Goal: Transaction & Acquisition: Purchase product/service

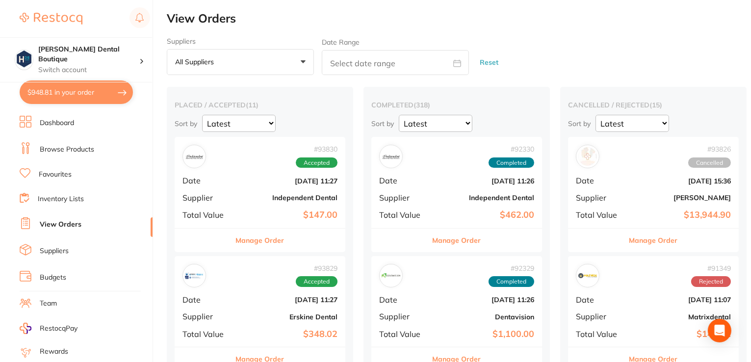
click at [71, 148] on link "Browse Products" at bounding box center [67, 150] width 54 height 10
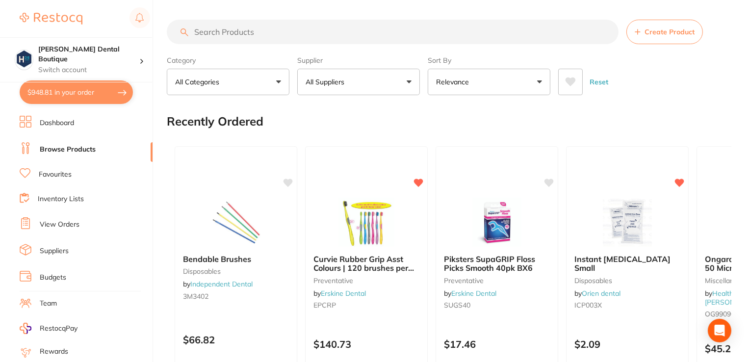
click at [232, 33] on input "search" at bounding box center [393, 32] width 452 height 25
paste input "A1LCX"
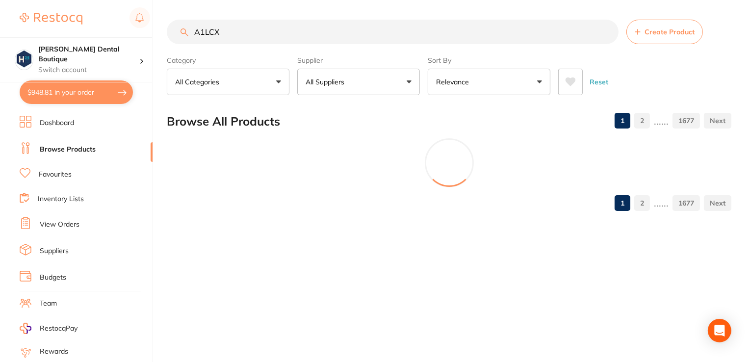
type input "A1LCX"
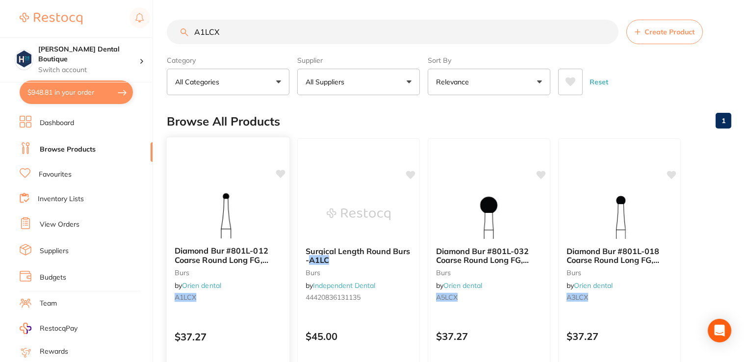
click at [255, 210] on img at bounding box center [228, 214] width 64 height 50
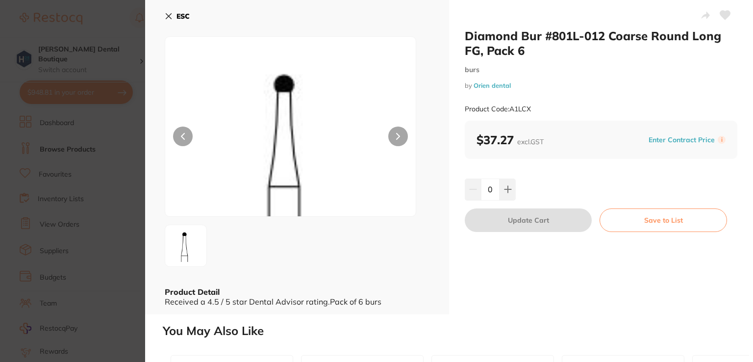
click at [172, 13] on icon at bounding box center [169, 16] width 8 height 8
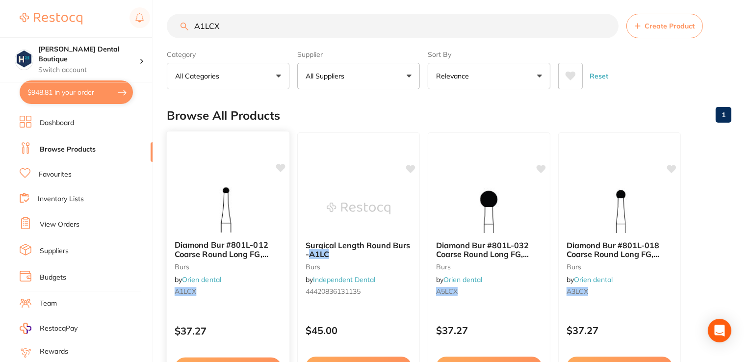
click at [279, 169] on icon at bounding box center [280, 168] width 9 height 8
click at [228, 279] on div "Diamond Bur #801L-012 Coarse Round Long FG, Pack 6 burs by Orien dental A1LCX" at bounding box center [228, 270] width 123 height 75
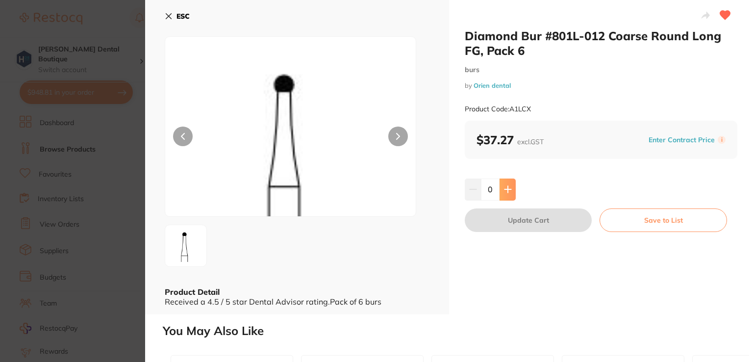
click at [505, 186] on icon at bounding box center [508, 189] width 8 height 8
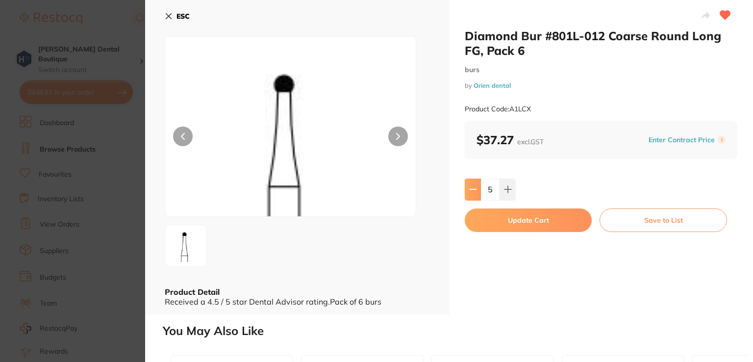
click at [477, 191] on button at bounding box center [473, 190] width 16 height 22
click at [474, 190] on icon at bounding box center [473, 189] width 8 height 8
click at [467, 189] on button at bounding box center [473, 190] width 16 height 22
type input "2"
click at [554, 218] on button "Update Cart" at bounding box center [528, 220] width 127 height 24
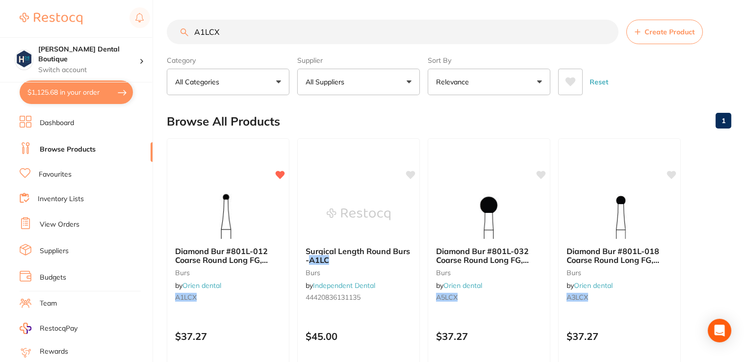
drag, startPoint x: 229, startPoint y: 26, endPoint x: 173, endPoint y: -10, distance: 66.8
click at [173, 0] on html "$1,125.68 [PERSON_NAME] Dental Boutique Switch account [PERSON_NAME] Dental Bou…" at bounding box center [375, 181] width 751 height 362
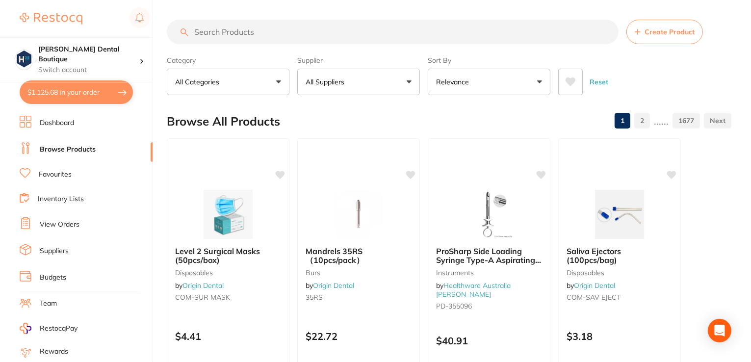
click at [246, 33] on input "search" at bounding box center [393, 32] width 452 height 25
click at [383, 35] on input "search" at bounding box center [393, 32] width 452 height 25
click at [390, 35] on input "search" at bounding box center [393, 32] width 452 height 25
paste input "RDRA14CX"
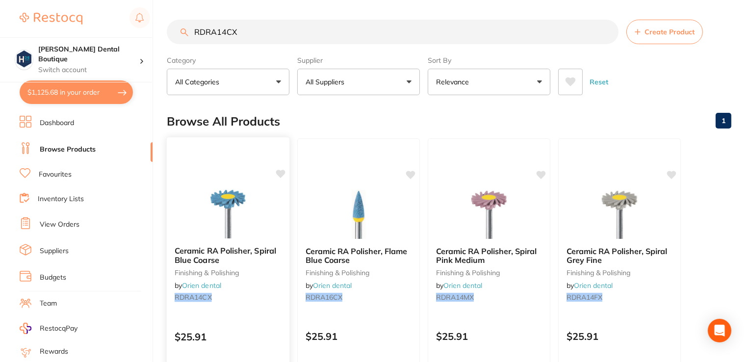
type input "RDRA14CX"
click at [241, 226] on img at bounding box center [228, 214] width 64 height 50
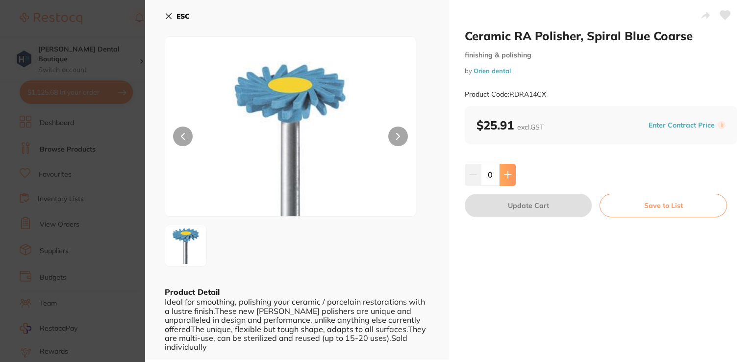
click at [507, 179] on icon at bounding box center [508, 175] width 8 height 8
type input "1"
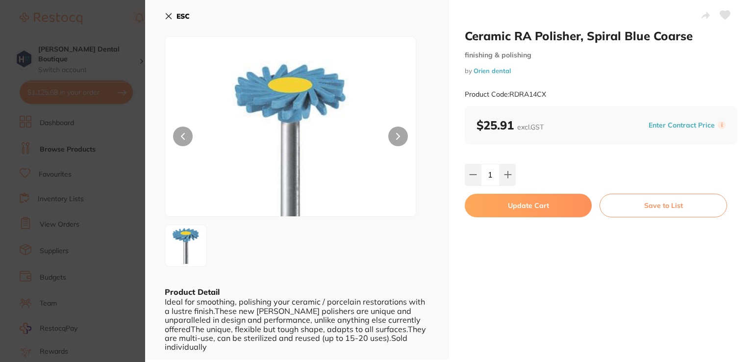
click at [535, 207] on button "Update Cart" at bounding box center [528, 206] width 127 height 24
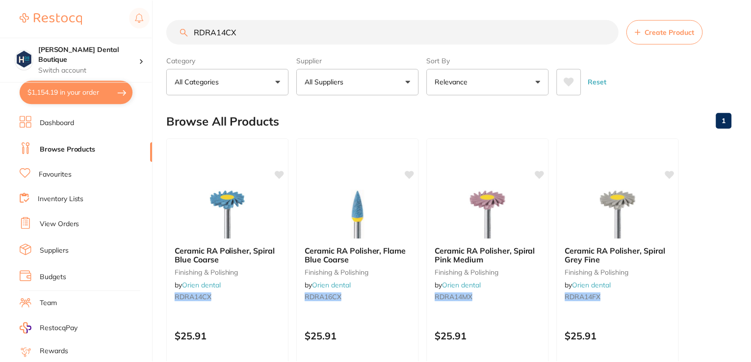
scroll to position [4, 0]
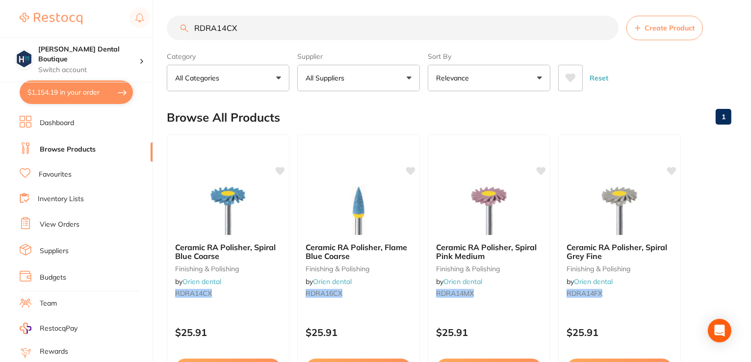
click at [500, 226] on img at bounding box center [489, 210] width 64 height 49
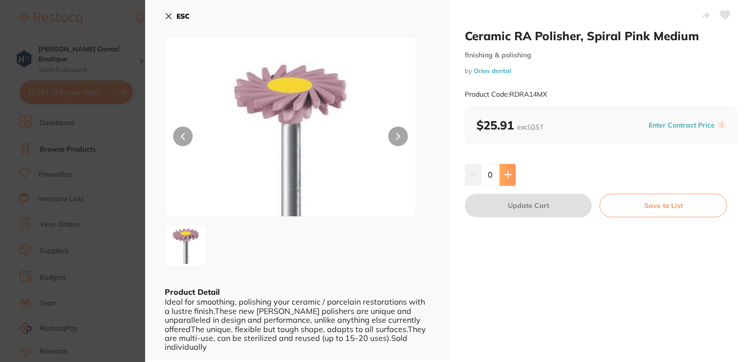
click at [506, 174] on icon at bounding box center [508, 175] width 6 height 6
type input "1"
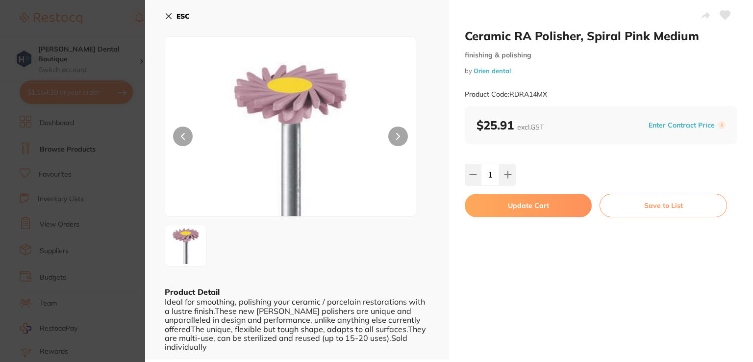
click at [521, 208] on button "Update Cart" at bounding box center [528, 206] width 127 height 24
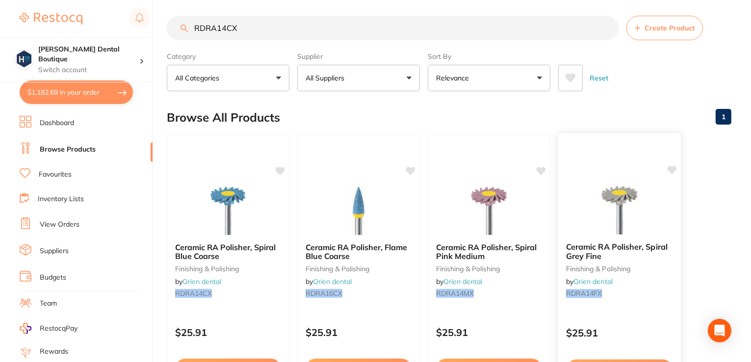
click at [604, 206] on img at bounding box center [619, 210] width 64 height 50
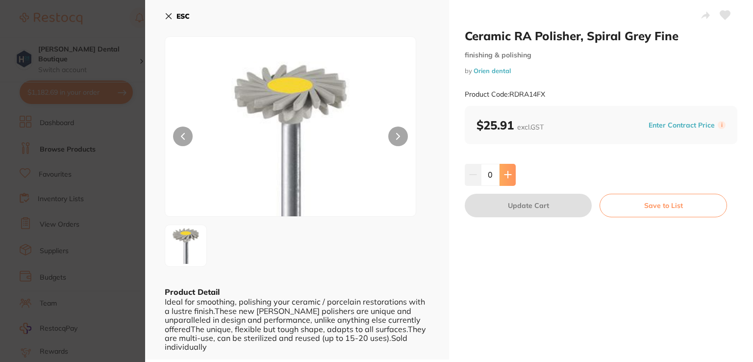
click at [508, 179] on button at bounding box center [508, 175] width 16 height 22
type input "1"
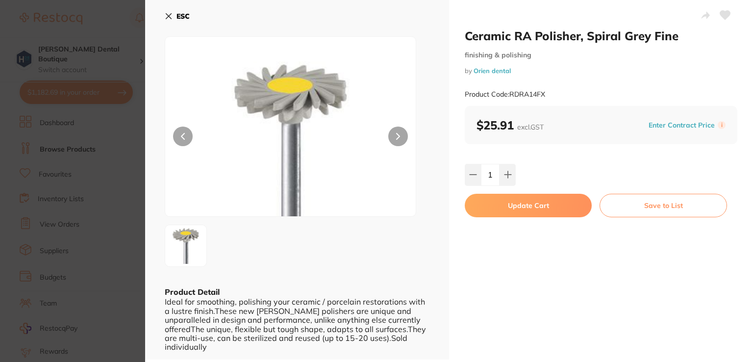
click at [526, 207] on button "Update Cart" at bounding box center [528, 206] width 127 height 24
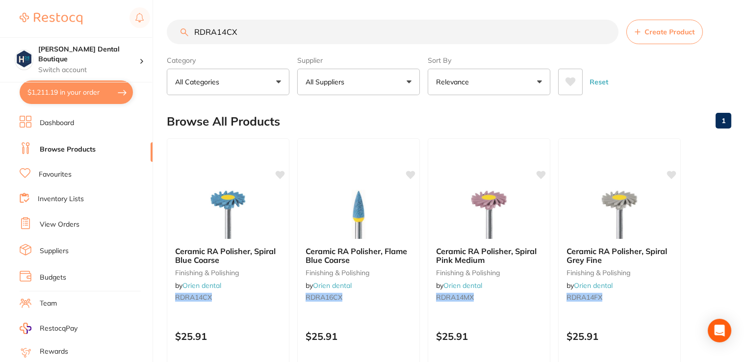
drag, startPoint x: 266, startPoint y: 32, endPoint x: 86, endPoint y: 1, distance: 183.1
click at [86, 1] on div "$1,211.19 [PERSON_NAME] Dental Boutique Switch account [PERSON_NAME] Dental Bou…" at bounding box center [375, 181] width 751 height 362
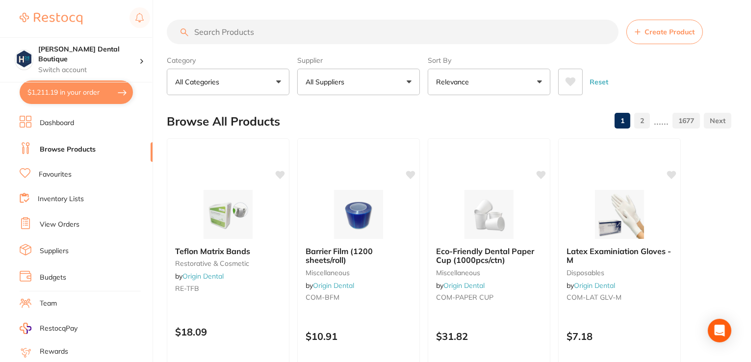
paste input "ADS350"
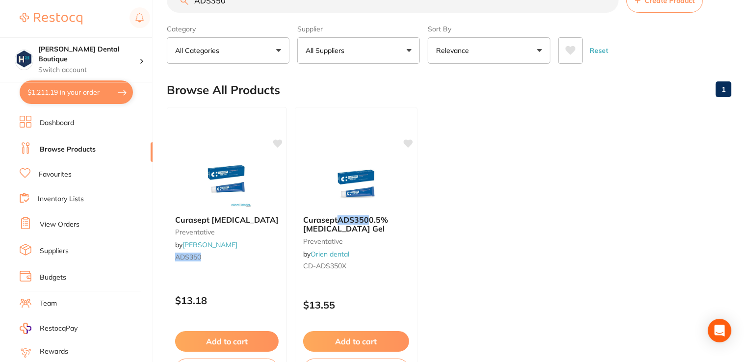
scroll to position [49, 0]
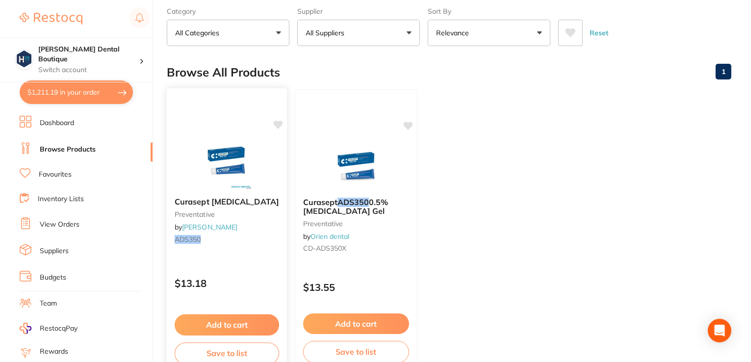
type input "ADS350"
click at [244, 156] on img at bounding box center [227, 165] width 64 height 50
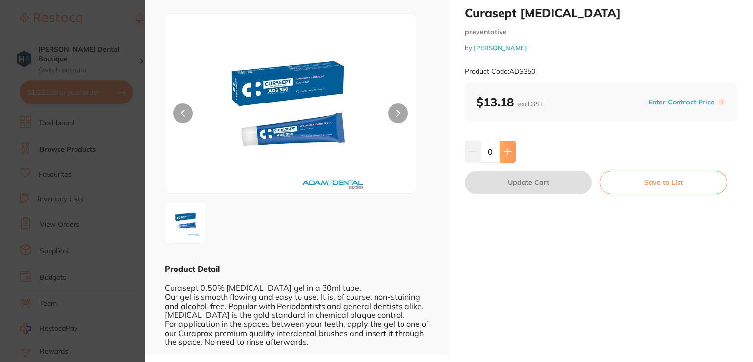
click at [510, 149] on icon at bounding box center [508, 152] width 8 height 8
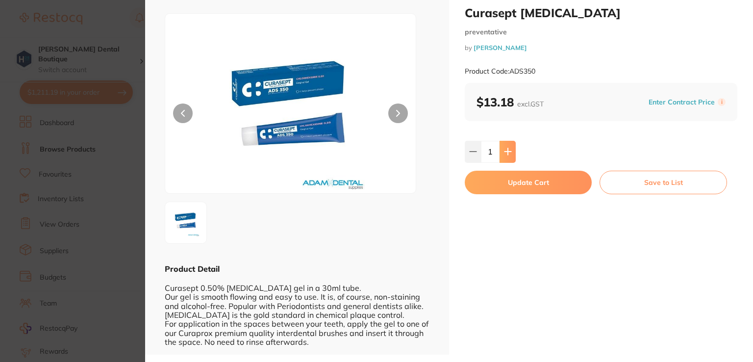
click at [509, 152] on icon at bounding box center [508, 152] width 6 height 6
type input "2"
click at [522, 185] on button "Update Cart" at bounding box center [528, 183] width 127 height 24
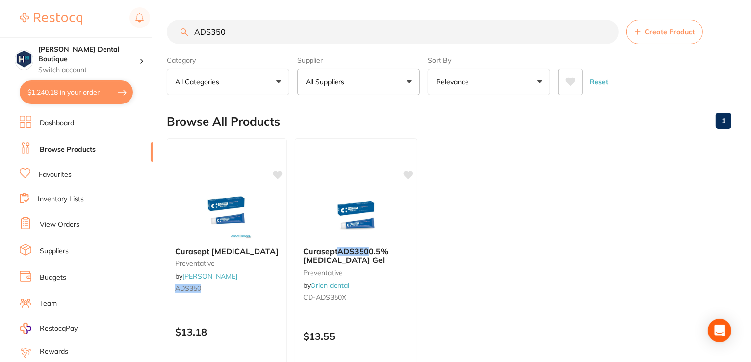
drag, startPoint x: 243, startPoint y: 31, endPoint x: 130, endPoint y: 1, distance: 116.7
click at [128, 4] on div "$1,240.18 [PERSON_NAME] Dental Boutique Switch account [PERSON_NAME] Dental Bou…" at bounding box center [375, 181] width 751 height 362
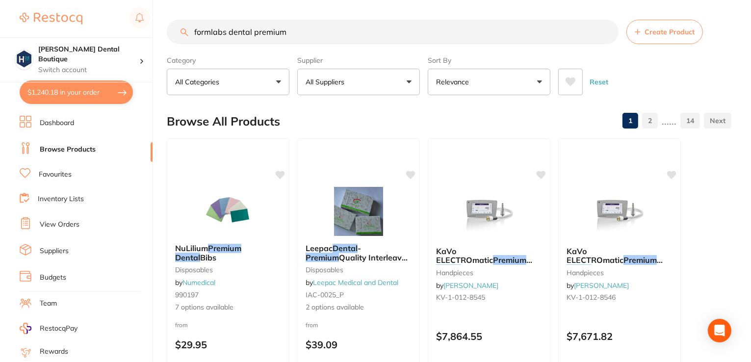
drag, startPoint x: 351, startPoint y: 33, endPoint x: 253, endPoint y: 37, distance: 97.7
click at [253, 37] on input "formlabs dental premium" at bounding box center [393, 32] width 452 height 25
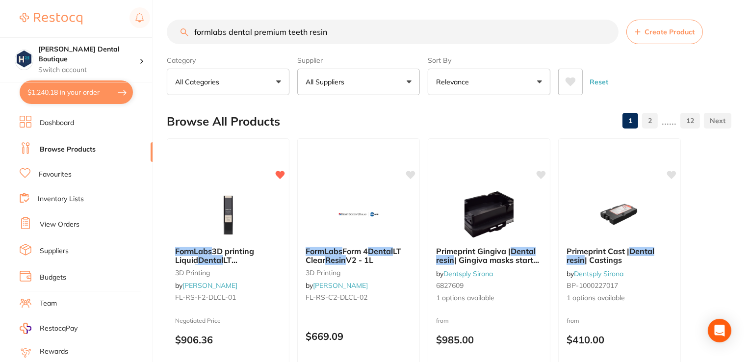
type input "formlabs dental premium teeth resin"
click at [65, 91] on button "$1,240.18 in your order" at bounding box center [76, 92] width 113 height 24
checkbox input "true"
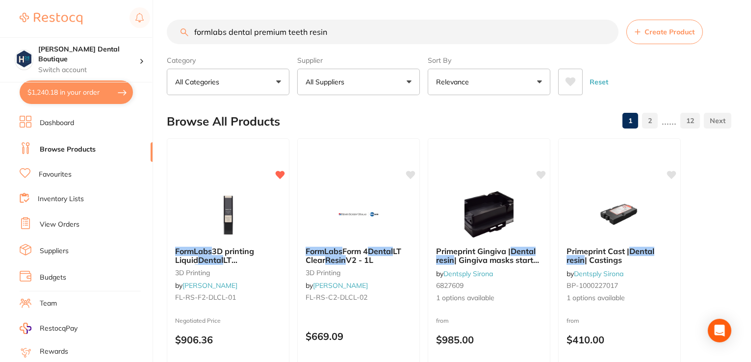
checkbox input "true"
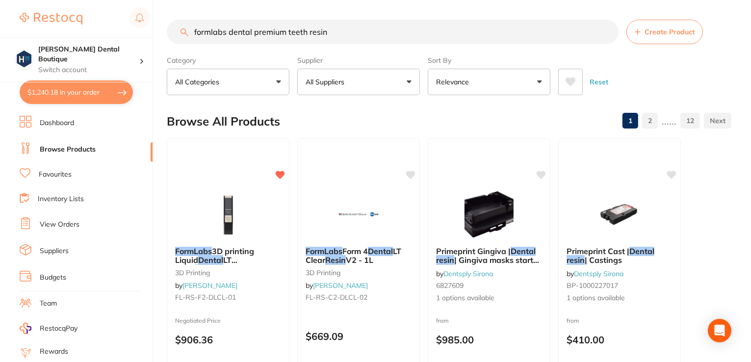
checkbox input "true"
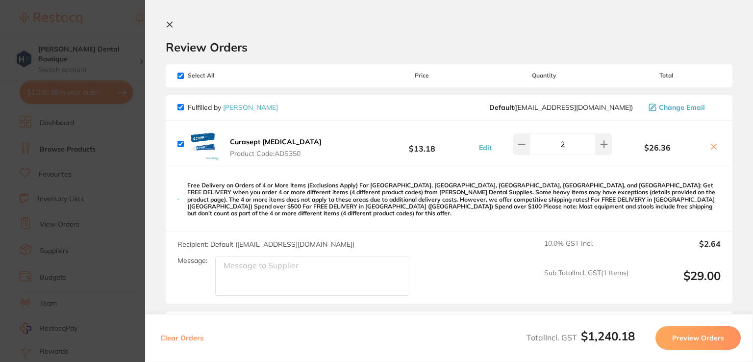
click at [167, 26] on icon at bounding box center [170, 25] width 8 height 8
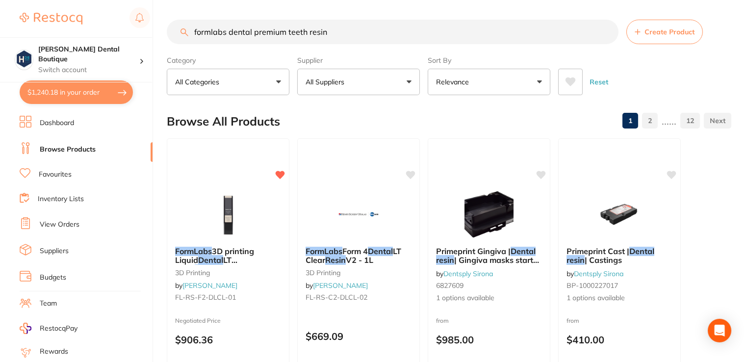
click at [54, 145] on link "Browse Products" at bounding box center [68, 150] width 56 height 10
click at [198, 207] on img at bounding box center [228, 214] width 64 height 50
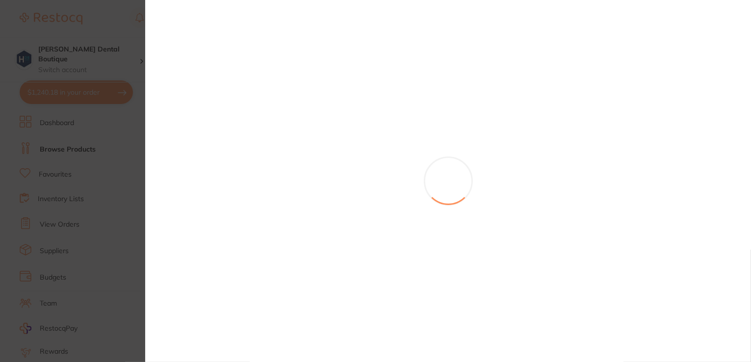
click at [198, 207] on section at bounding box center [375, 181] width 751 height 362
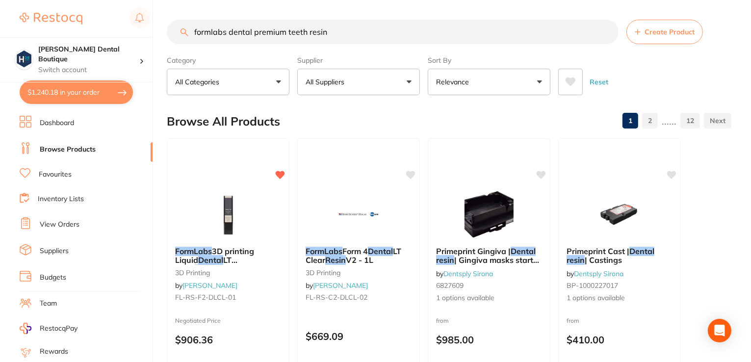
drag, startPoint x: 129, startPoint y: 183, endPoint x: 387, endPoint y: 35, distance: 298.0
